Goal: Navigation & Orientation: Find specific page/section

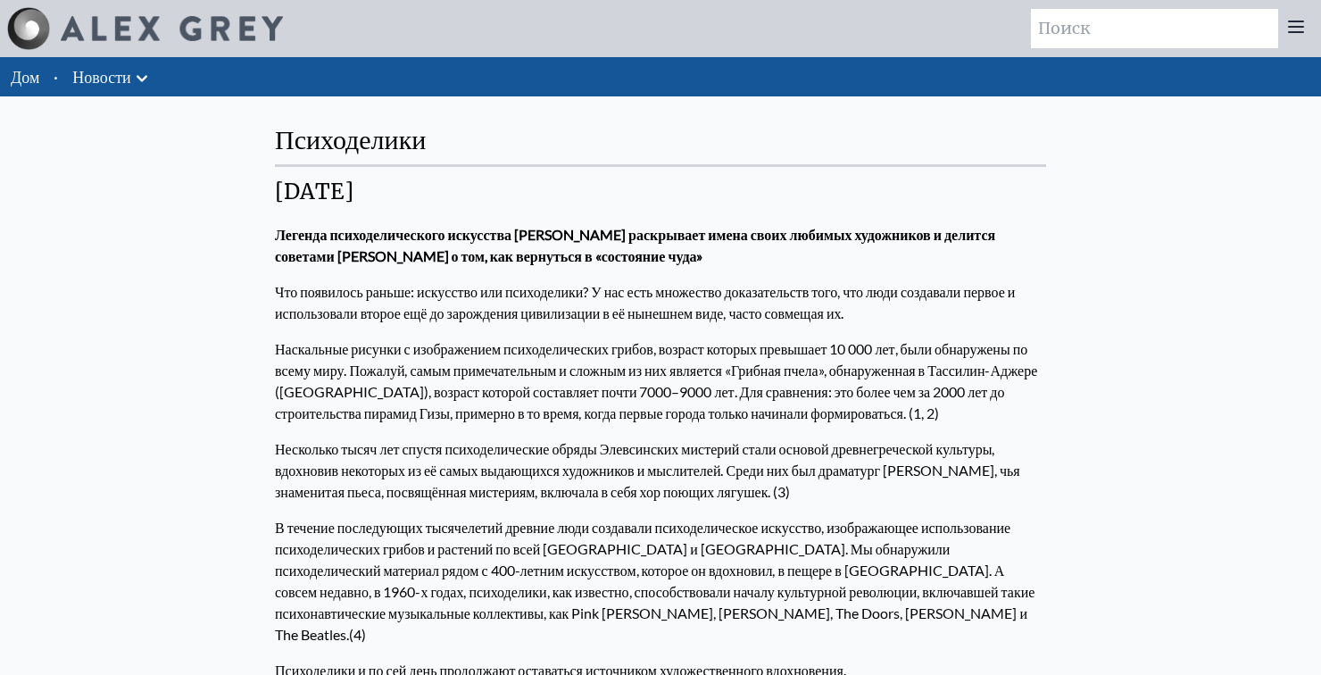
click at [130, 66] on link "Новости" at bounding box center [101, 76] width 58 height 25
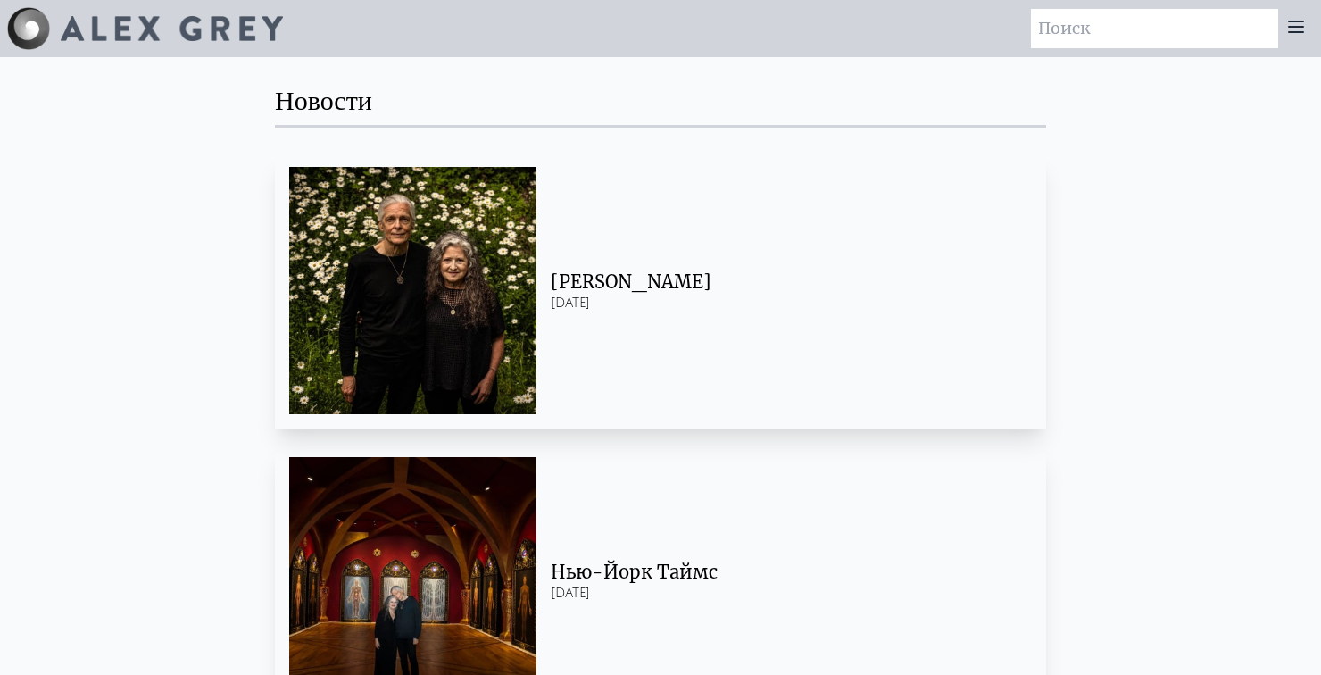
click at [1301, 35] on icon at bounding box center [1295, 26] width 21 height 21
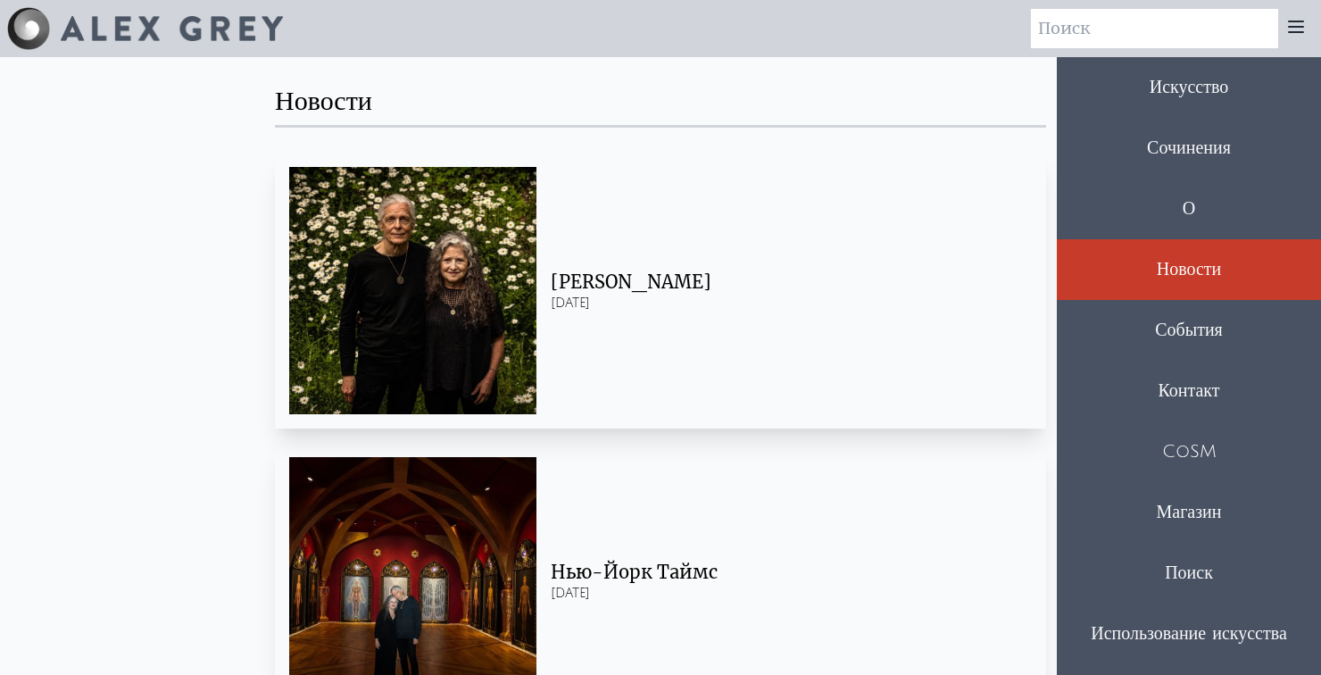
click at [1222, 336] on font "События" at bounding box center [1189, 330] width 68 height 20
click at [1217, 525] on div "Магазин" at bounding box center [1188, 512] width 264 height 61
click at [1223, 523] on div "Магазин" at bounding box center [1188, 512] width 264 height 61
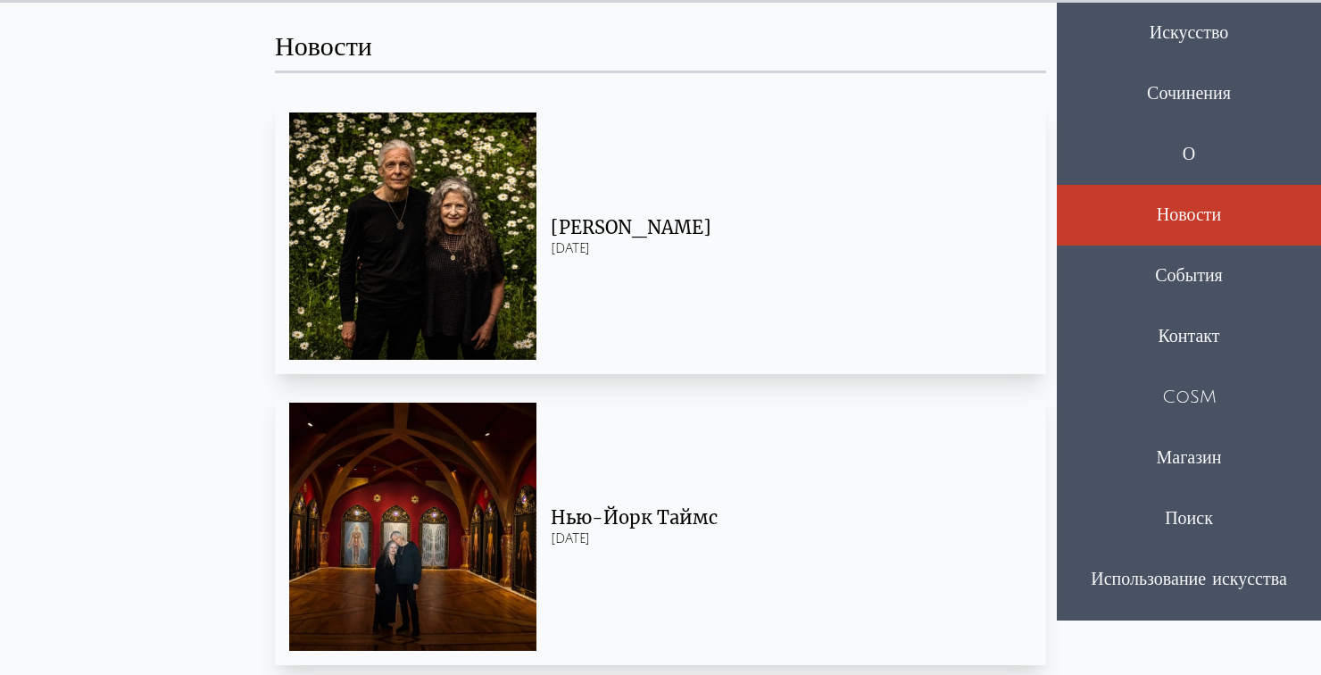
scroll to position [60, 0]
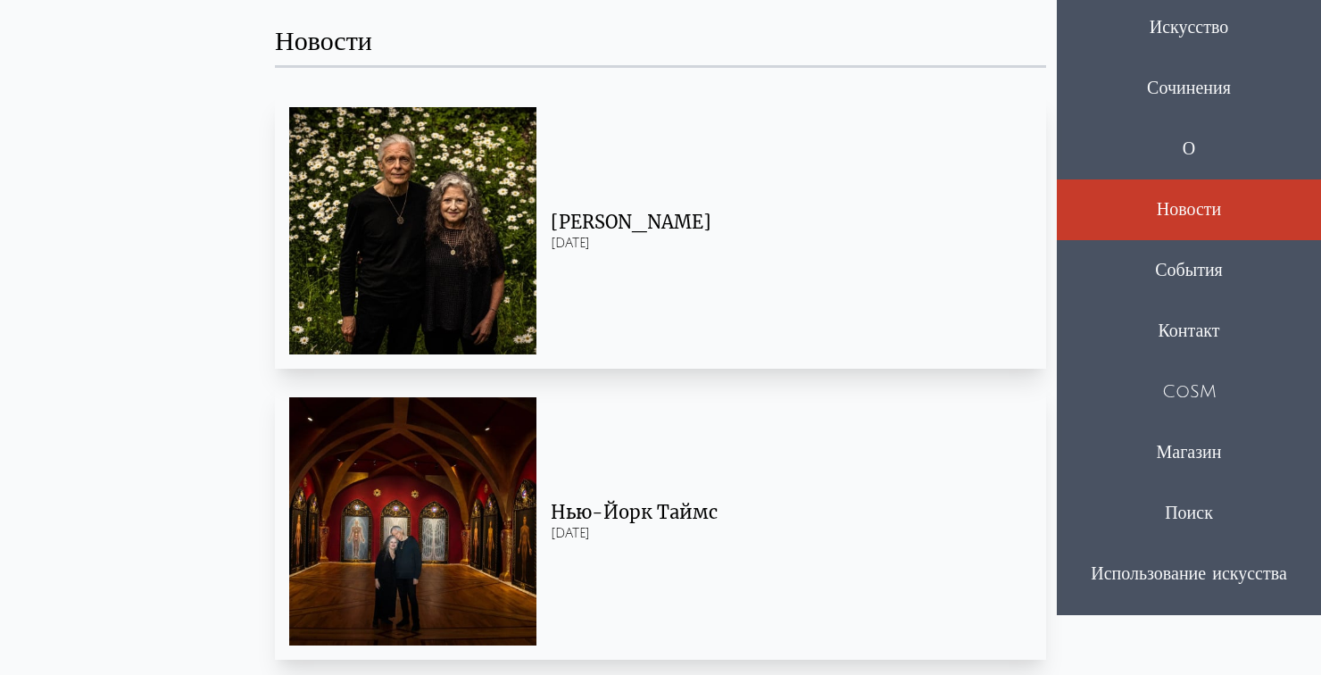
click at [1205, 460] on font "Магазин" at bounding box center [1187, 453] width 65 height 20
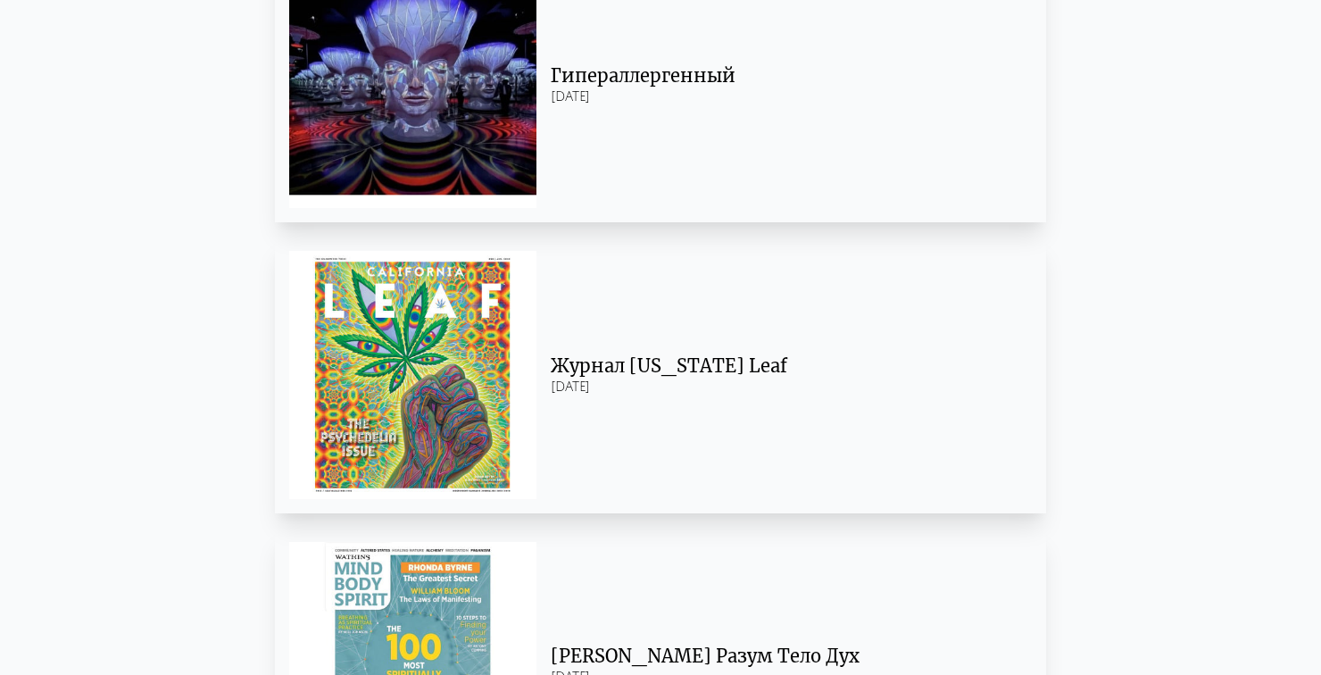
scroll to position [1075, 0]
